Goal: Information Seeking & Learning: Learn about a topic

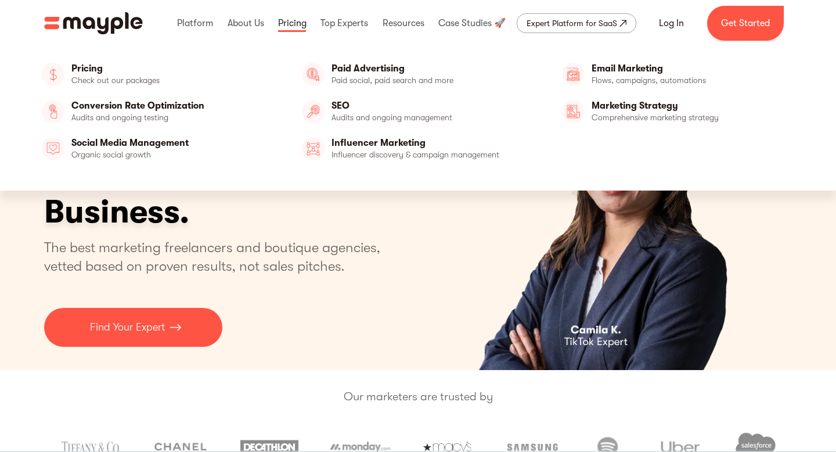
click at [294, 24] on link at bounding box center [292, 23] width 34 height 37
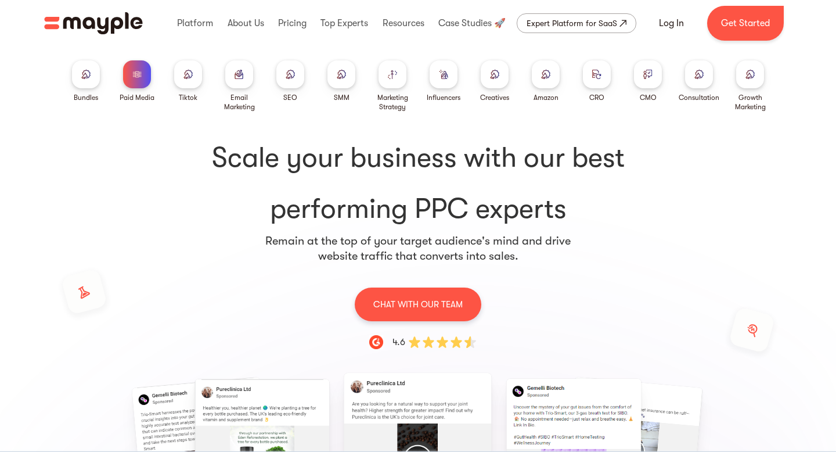
click at [243, 62] on div at bounding box center [239, 74] width 28 height 28
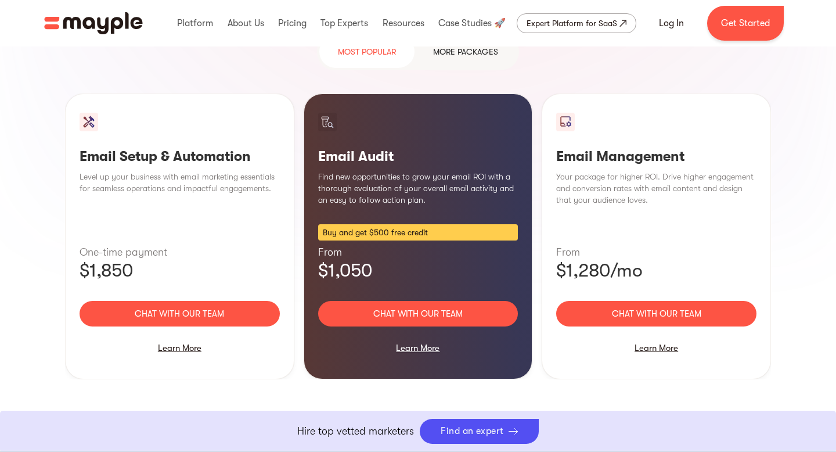
scroll to position [1142, 0]
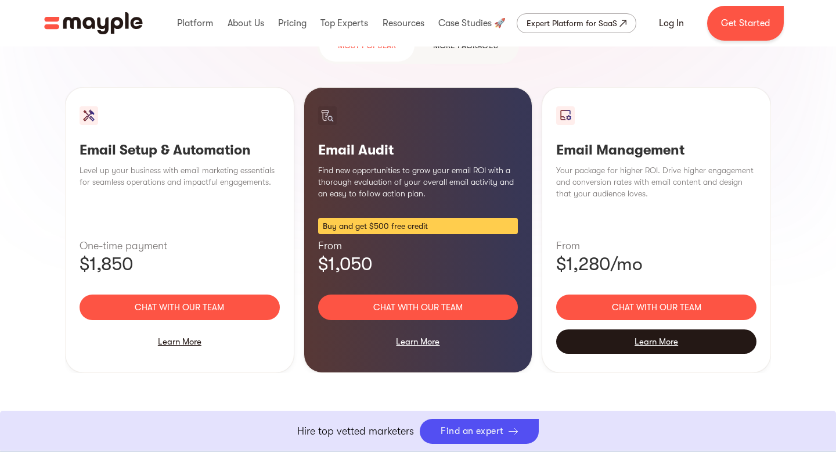
click at [661, 329] on div "Learn More" at bounding box center [656, 341] width 200 height 24
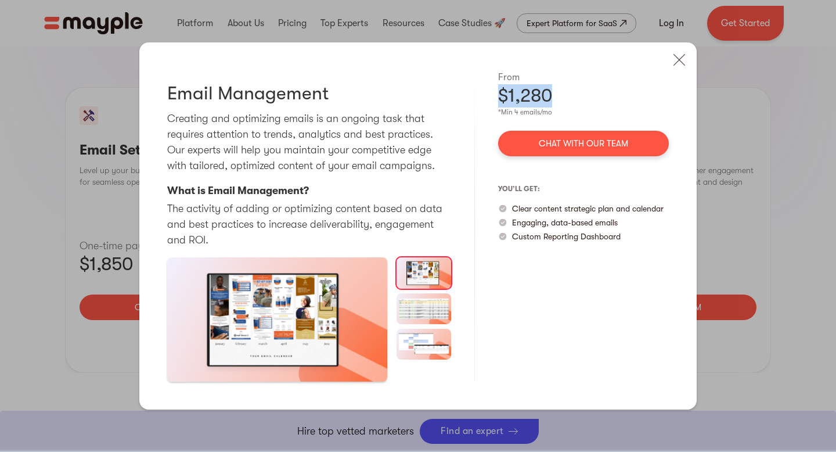
drag, startPoint x: 495, startPoint y: 91, endPoint x: 562, endPoint y: 90, distance: 66.8
click at [568, 94] on div "Email Management Creating and optimizing emails is an ongoing task that require…" at bounding box center [417, 225] width 557 height 366
click at [562, 90] on div "$1,280" at bounding box center [583, 95] width 171 height 23
drag, startPoint x: 498, startPoint y: 108, endPoint x: 557, endPoint y: 103, distance: 58.8
click at [557, 106] on div "From $1,280 *Min 4 emails/mo Chat with our team you’ll get: Clear content strat…" at bounding box center [583, 225] width 171 height 311
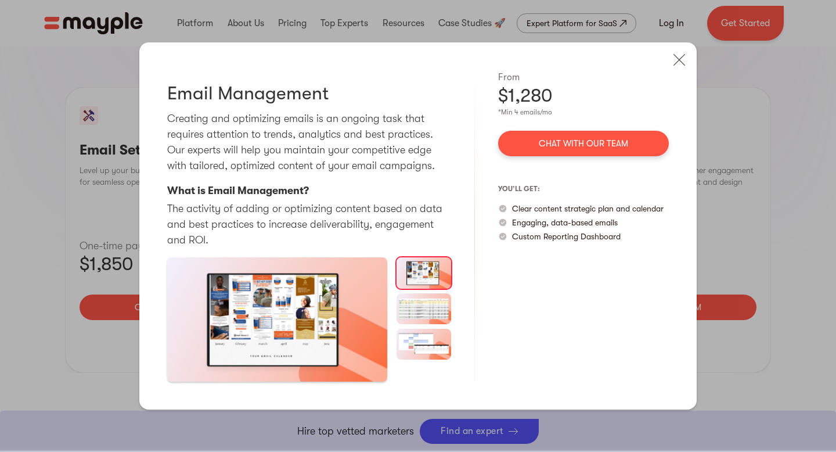
click at [603, 98] on div "$1,280" at bounding box center [583, 95] width 171 height 23
